Goal: Find specific page/section: Find specific page/section

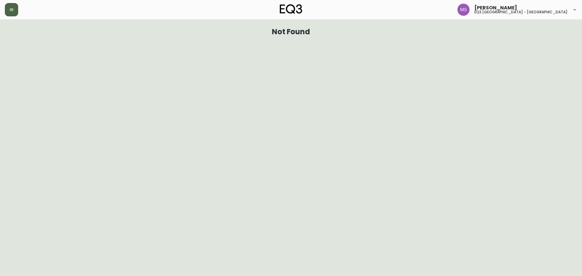
click at [11, 12] on button "button" at bounding box center [11, 9] width 13 height 13
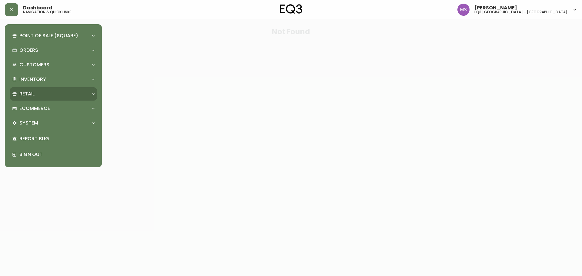
click at [32, 92] on p "Retail" at bounding box center [26, 94] width 15 height 7
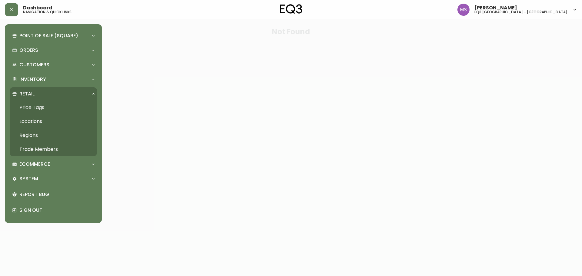
click at [35, 146] on link "Trade Members" at bounding box center [53, 150] width 87 height 14
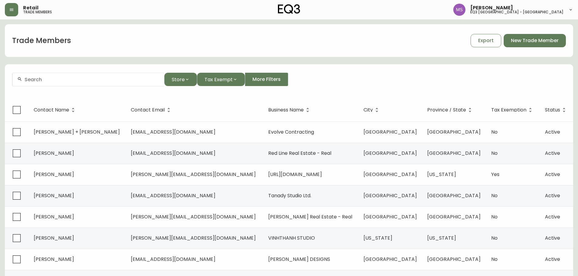
click at [39, 77] on input "text" at bounding box center [92, 80] width 135 height 6
paste input "[PERSON_NAME]"
type input "[PERSON_NAME]"
click at [83, 78] on input "[PERSON_NAME]" at bounding box center [92, 80] width 135 height 6
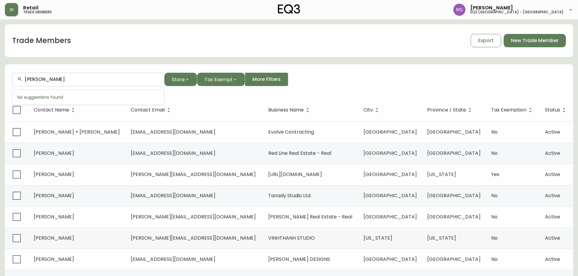
drag, startPoint x: 71, startPoint y: 78, endPoint x: 10, endPoint y: 90, distance: 61.9
click at [10, 90] on form "[PERSON_NAME] Store Tax Exempt More Filters" at bounding box center [289, 82] width 568 height 33
click at [55, 114] on span "TRUCTION" at bounding box center [53, 112] width 25 height 7
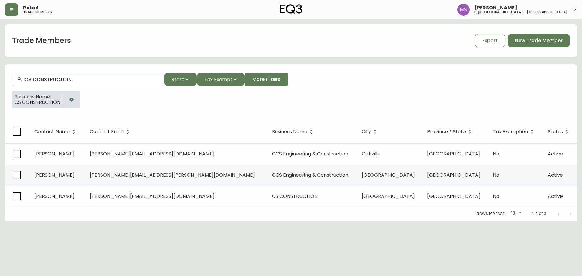
type input "CS CONSTRUCTION"
